Goal: Entertainment & Leisure: Consume media (video, audio)

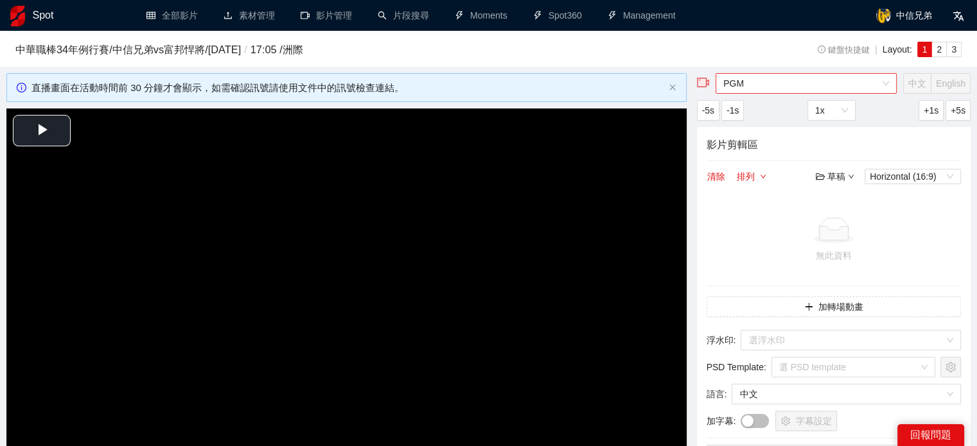
click at [749, 84] on span "PGM" at bounding box center [806, 83] width 166 height 19
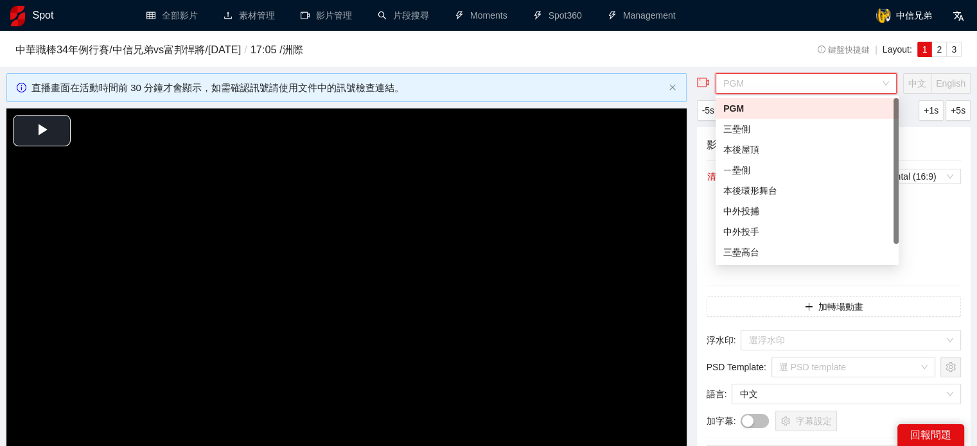
click at [760, 87] on span "PGM" at bounding box center [806, 83] width 166 height 19
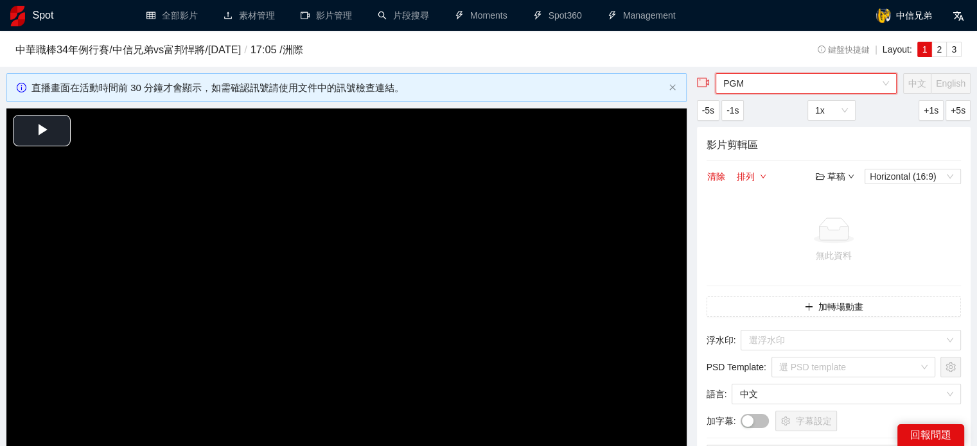
click at [760, 87] on span "PGM" at bounding box center [806, 83] width 166 height 19
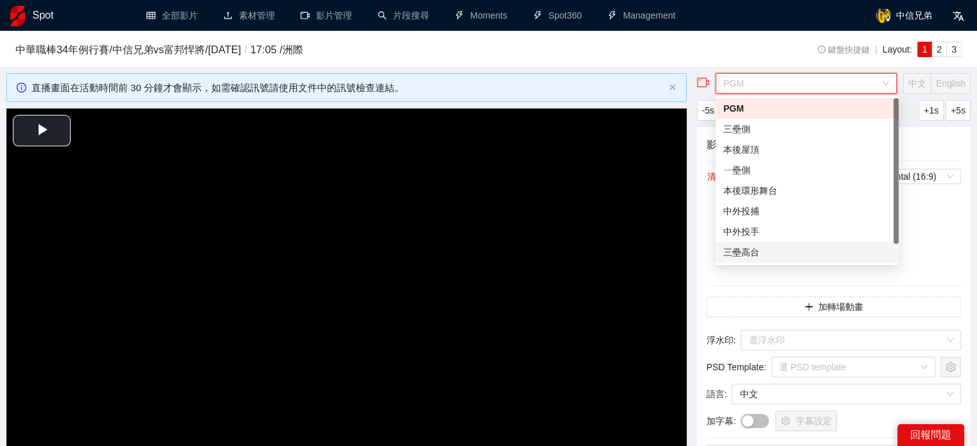
scroll to position [21, 0]
drag, startPoint x: 819, startPoint y: 253, endPoint x: 805, endPoint y: 261, distance: 16.1
click at [819, 252] on div "CPBL TV" at bounding box center [807, 252] width 168 height 14
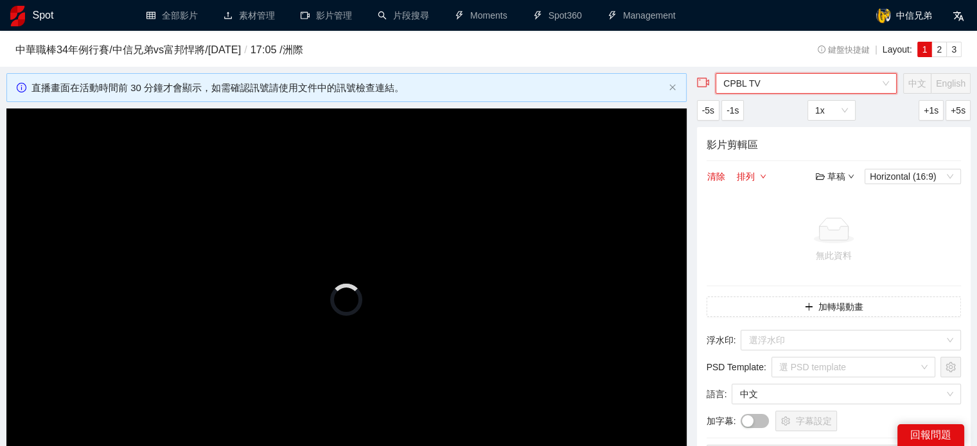
scroll to position [193, 0]
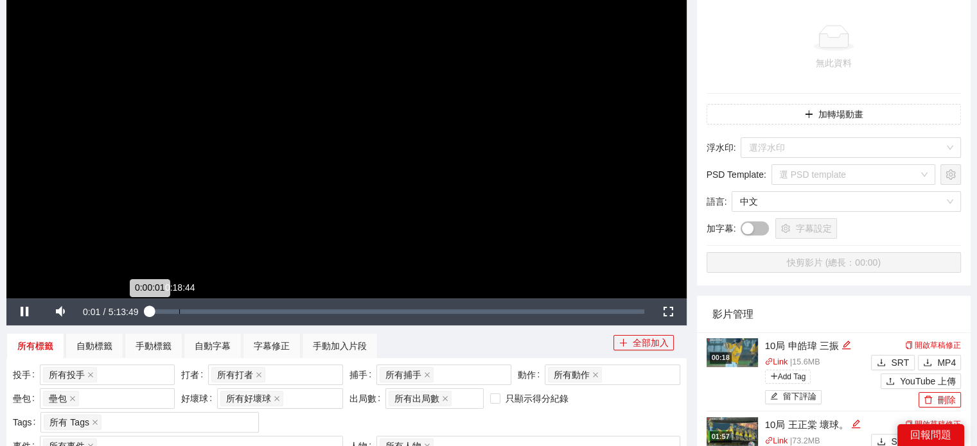
drag, startPoint x: 191, startPoint y: 310, endPoint x: 223, endPoint y: 310, distance: 31.5
click at [190, 311] on div "Loaded : 0.03% 0:18:44 0:00:01" at bounding box center [397, 312] width 494 height 4
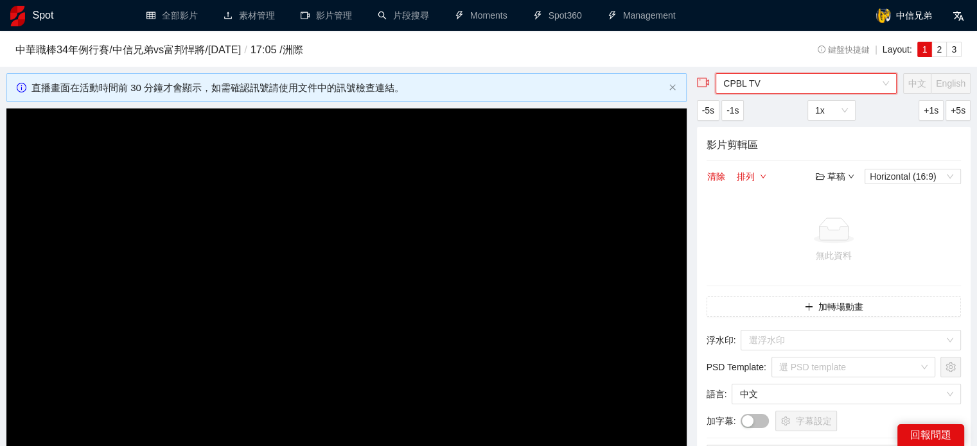
click at [36, 20] on h1 "Spot" at bounding box center [43, 15] width 21 height 31
click at [39, 20] on h1 "Spot" at bounding box center [43, 15] width 21 height 31
click at [40, 20] on h1 "Spot" at bounding box center [43, 15] width 21 height 31
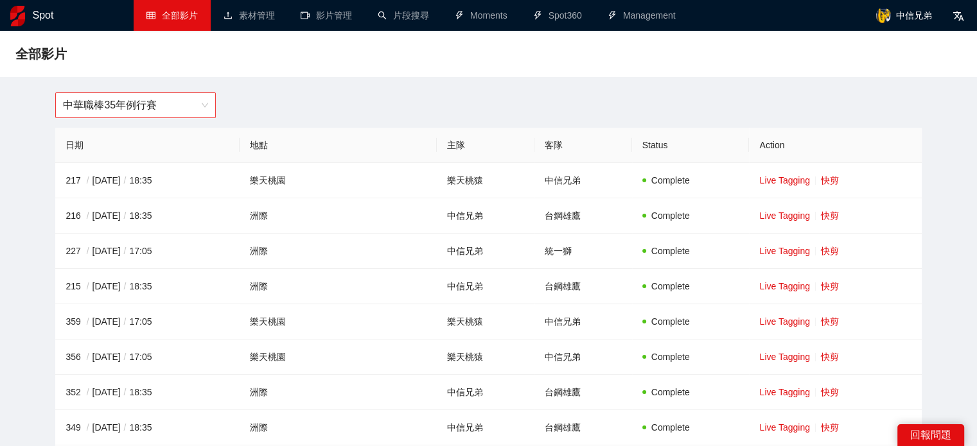
click at [176, 101] on span "中華職棒35年例行賽" at bounding box center [135, 105] width 145 height 24
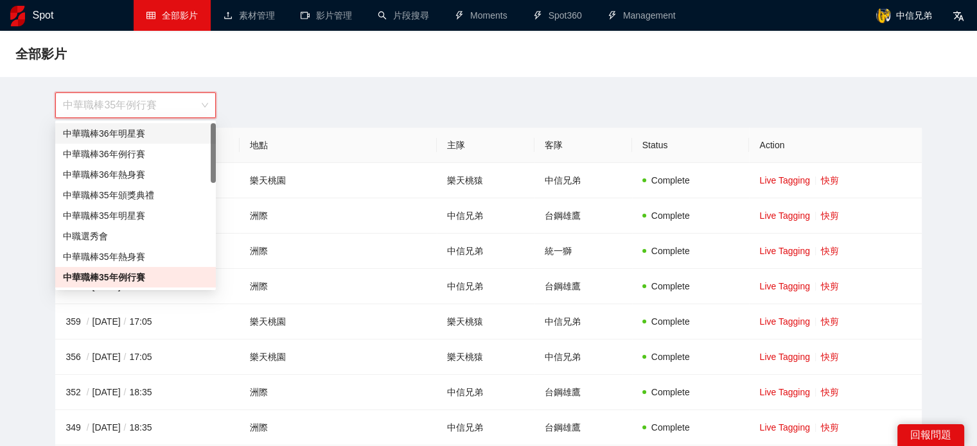
click at [128, 128] on div "中華職棒36年明星賽" at bounding box center [135, 134] width 145 height 14
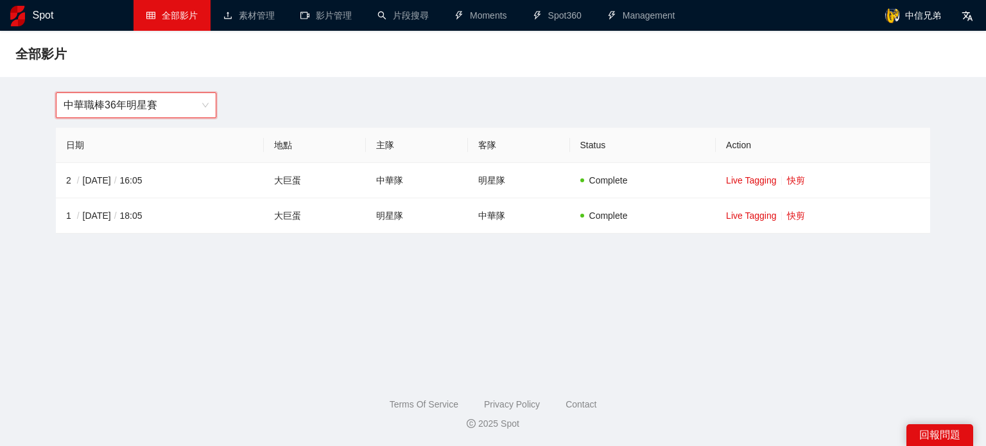
drag, startPoint x: 146, startPoint y: 107, endPoint x: 139, endPoint y: 125, distance: 18.7
click at [146, 107] on span "中華職棒36年明星賽" at bounding box center [136, 105] width 145 height 24
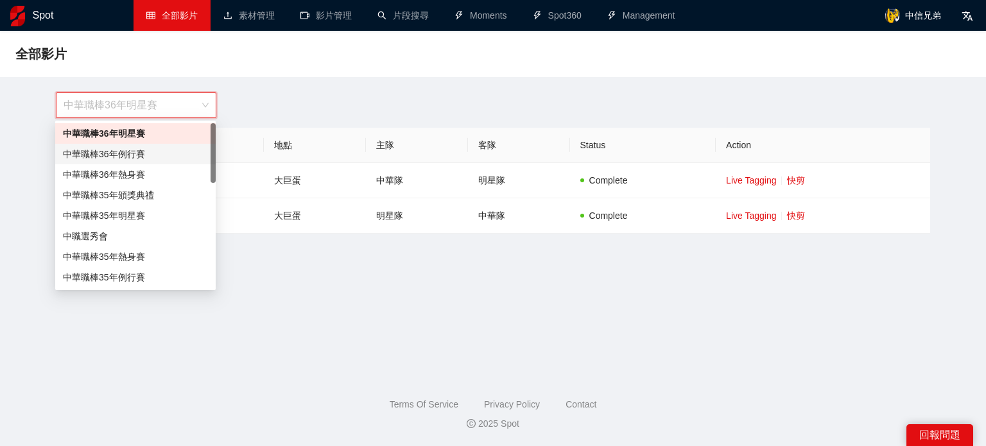
click at [137, 147] on div "中華職棒36年例行賽" at bounding box center [135, 154] width 145 height 14
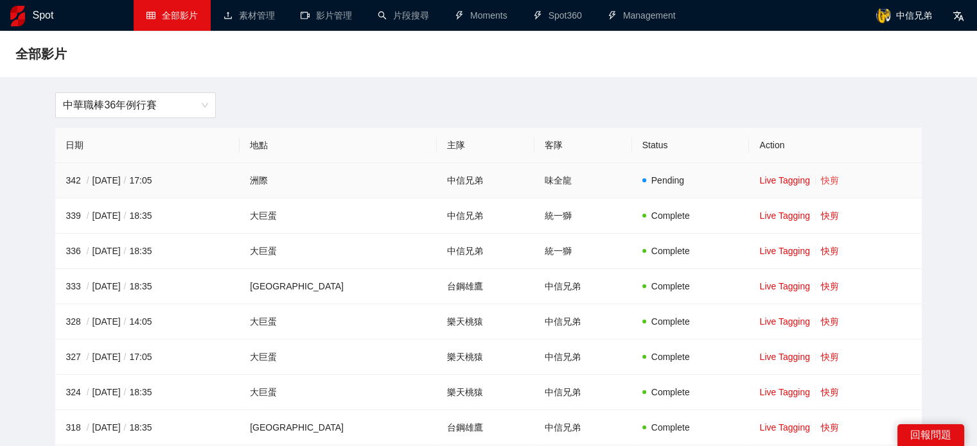
click at [821, 180] on link "快剪" at bounding box center [830, 180] width 18 height 10
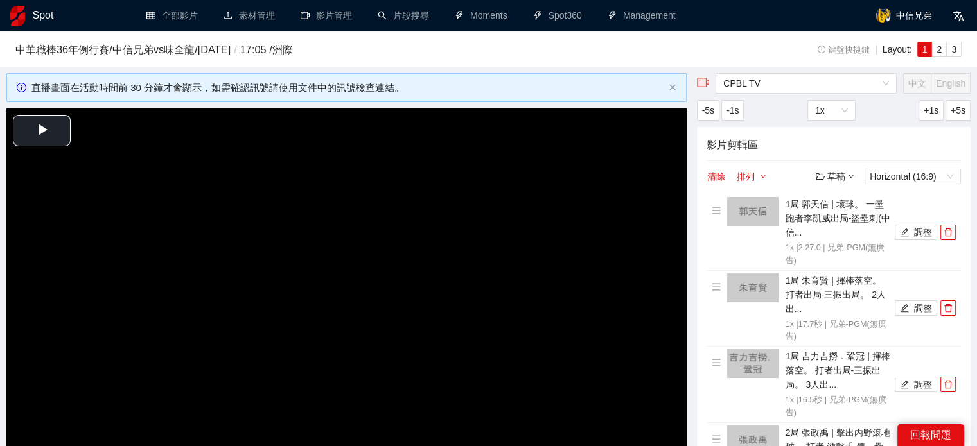
click at [42, 131] on span "Video Player" at bounding box center [42, 131] width 0 height 0
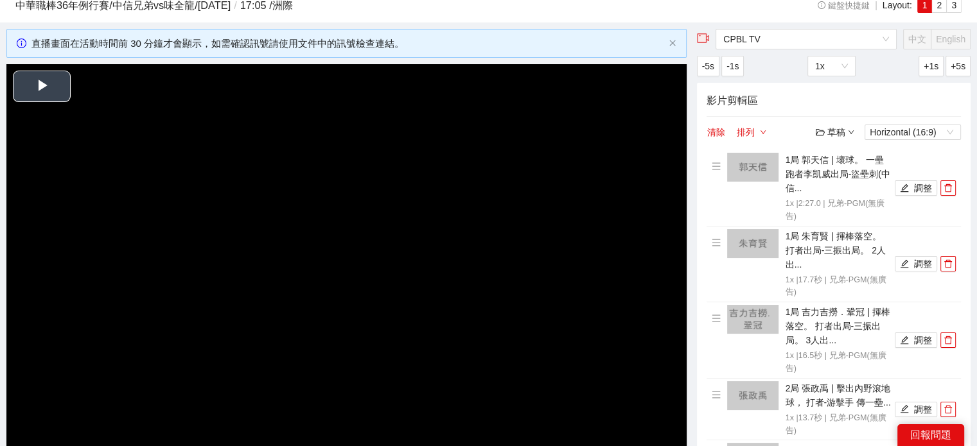
click at [42, 87] on span "Video Player" at bounding box center [42, 87] width 0 height 0
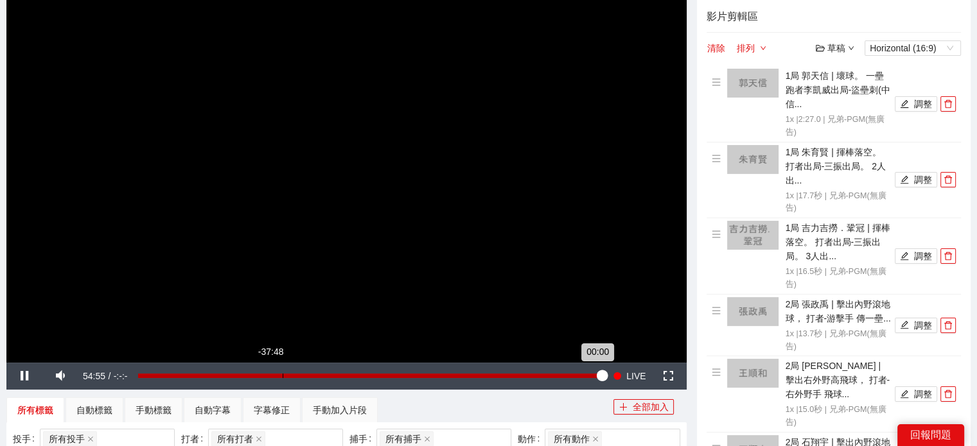
scroll to position [173, 0]
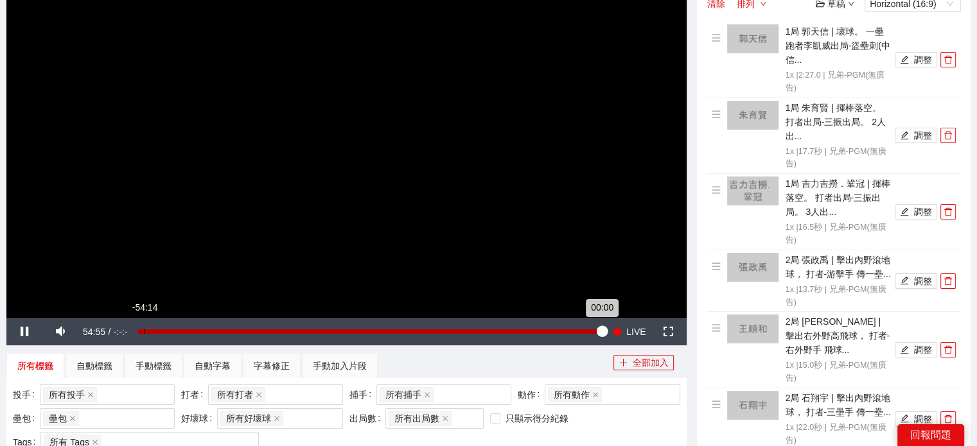
click at [141, 332] on div "00:00" at bounding box center [370, 331] width 464 height 4
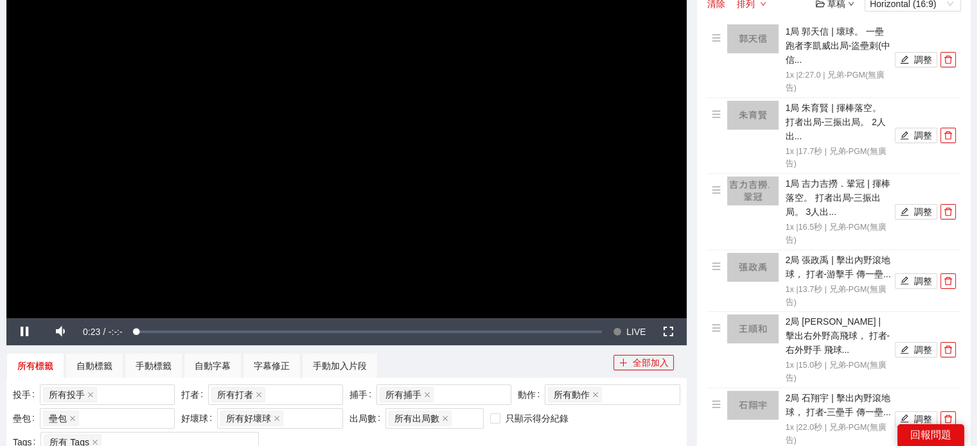
drag, startPoint x: 140, startPoint y: 332, endPoint x: 69, endPoint y: 337, distance: 71.5
click at [80, 331] on div "Pause Mute Current Time 0:23 / Duration -:-:- Loaded : 0.73% -54:08 -54:35 Stre…" at bounding box center [346, 332] width 680 height 27
click at [21, 332] on span "Video Player" at bounding box center [24, 332] width 36 height 0
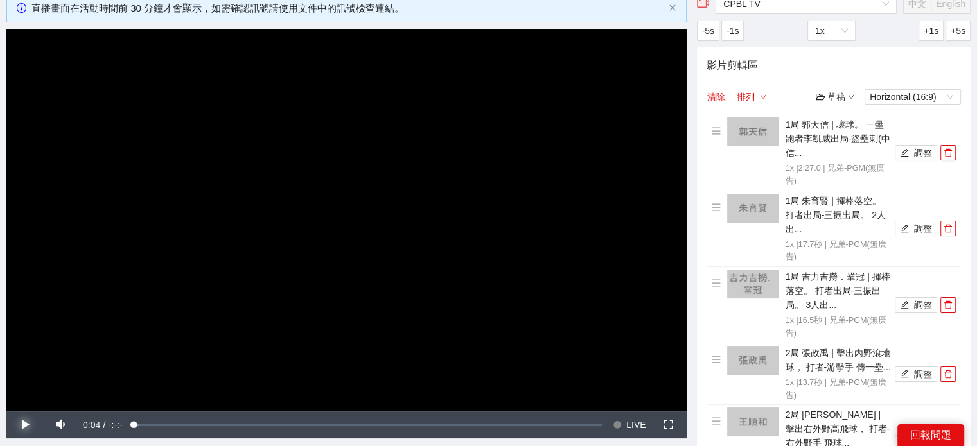
scroll to position [0, 0]
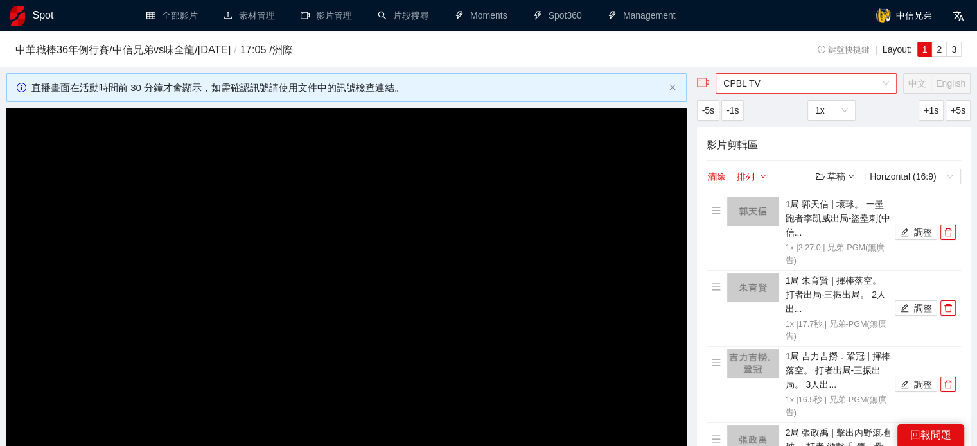
click at [740, 84] on span "CPBL TV" at bounding box center [806, 83] width 166 height 19
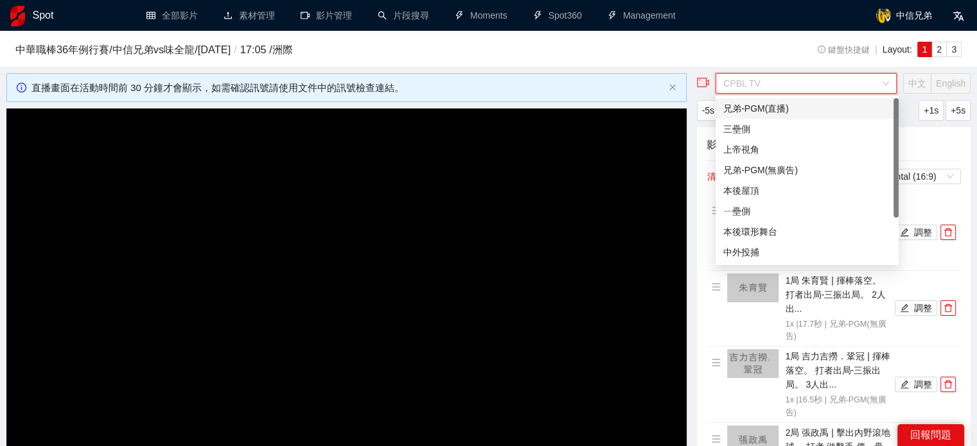
drag, startPoint x: 777, startPoint y: 110, endPoint x: 525, endPoint y: 70, distance: 255.0
click at [776, 112] on div "兄弟-PGM(直播)" at bounding box center [807, 108] width 168 height 14
